Goal: Check status: Check status

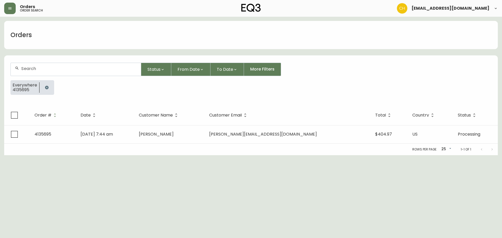
drag, startPoint x: 45, startPoint y: 87, endPoint x: 45, endPoint y: 81, distance: 6.0
click at [46, 86] on icon "button" at bounding box center [47, 88] width 4 height 4
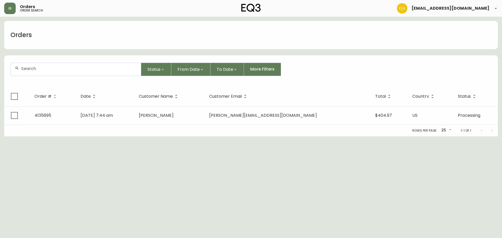
click at [45, 72] on div at bounding box center [76, 69] width 130 height 13
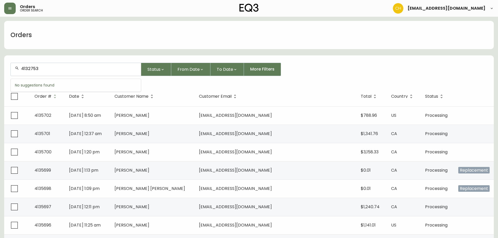
type input "4132753"
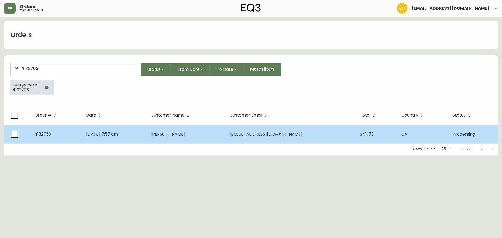
click at [203, 139] on td "[PERSON_NAME]" at bounding box center [185, 134] width 79 height 18
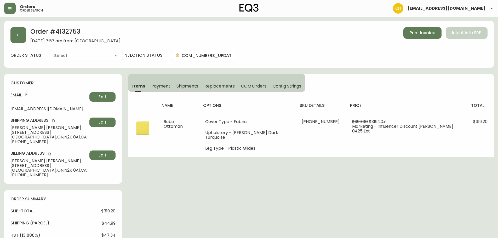
type input "Processing"
select select "PROCESSING"
